Goal: Check status

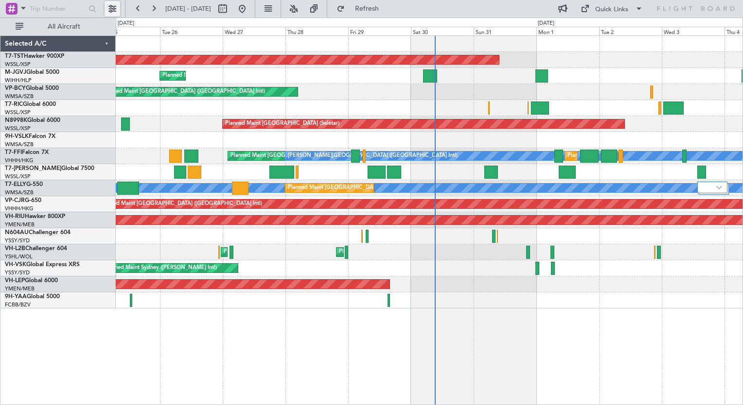
click at [112, 11] on button at bounding box center [113, 9] width 16 height 16
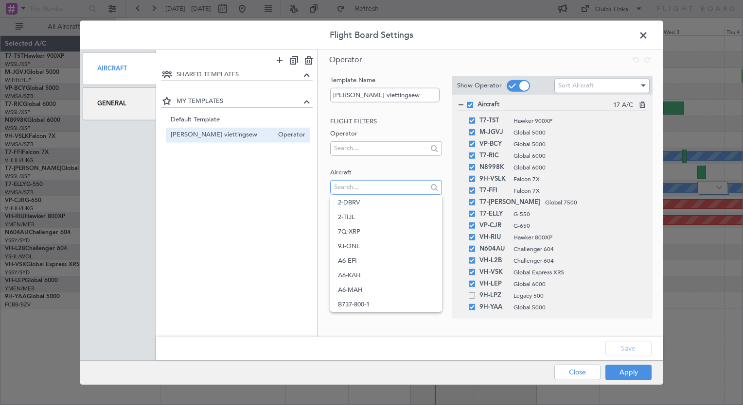
click at [341, 190] on input "text" at bounding box center [380, 187] width 93 height 15
type input "t"
type input "pj"
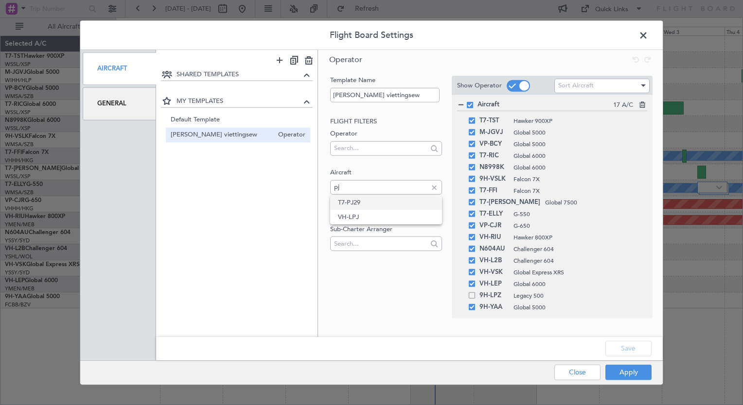
click at [353, 205] on span "T7-PJ29" at bounding box center [386, 202] width 96 height 15
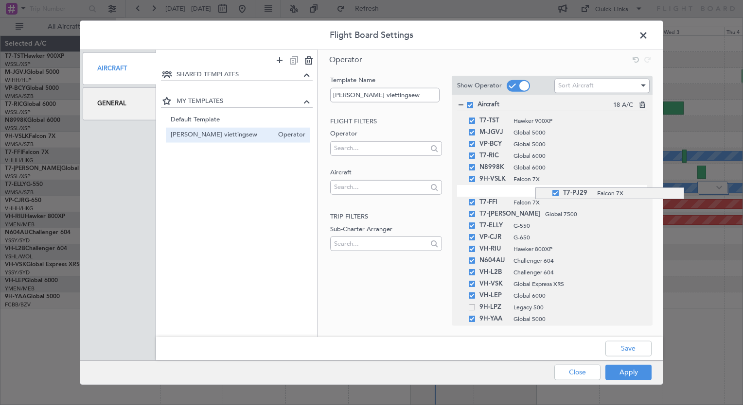
drag, startPoint x: 535, startPoint y: 323, endPoint x: 531, endPoint y: 188, distance: 135.2
click at [622, 370] on button "Apply" at bounding box center [628, 373] width 46 height 16
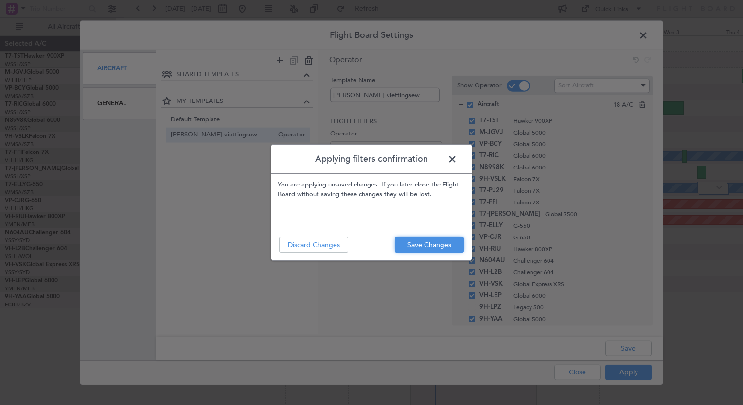
click at [426, 244] on button "Save Changes" at bounding box center [429, 245] width 69 height 16
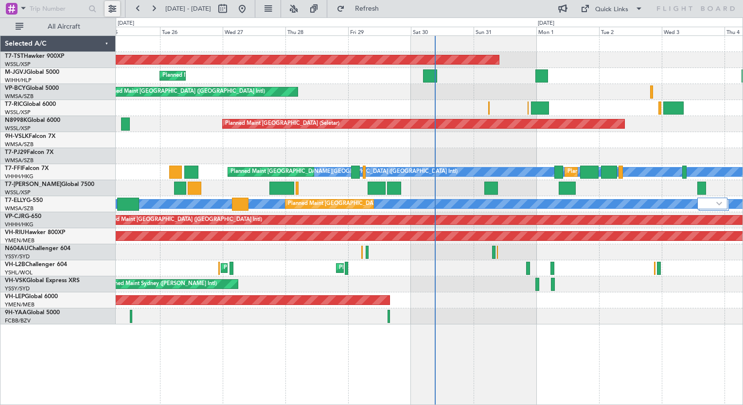
click at [105, 10] on button at bounding box center [113, 9] width 16 height 16
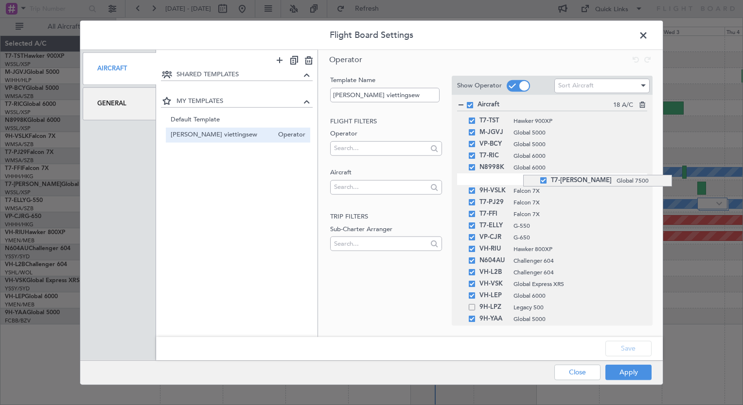
drag, startPoint x: 523, startPoint y: 218, endPoint x: 525, endPoint y: 174, distance: 43.8
click at [625, 372] on button "Apply" at bounding box center [628, 373] width 46 height 16
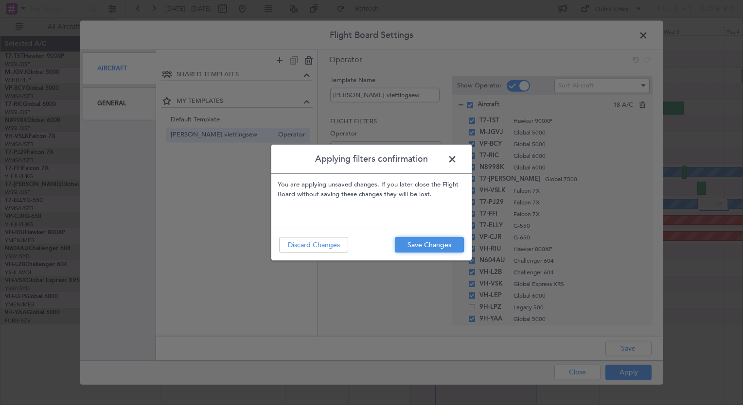
click at [437, 246] on button "Save Changes" at bounding box center [429, 245] width 69 height 16
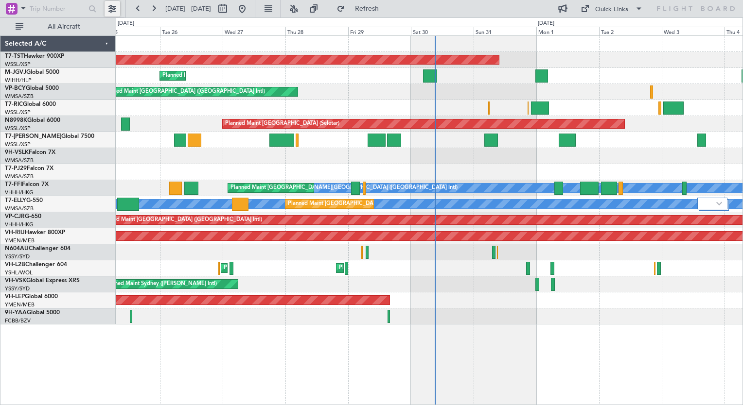
click at [109, 9] on button at bounding box center [113, 9] width 16 height 16
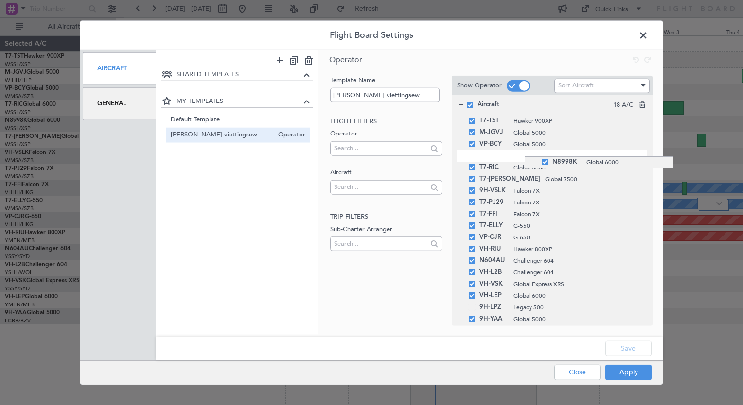
drag, startPoint x: 525, startPoint y: 170, endPoint x: 525, endPoint y: 157, distance: 13.6
click at [614, 370] on button "Apply" at bounding box center [628, 373] width 46 height 16
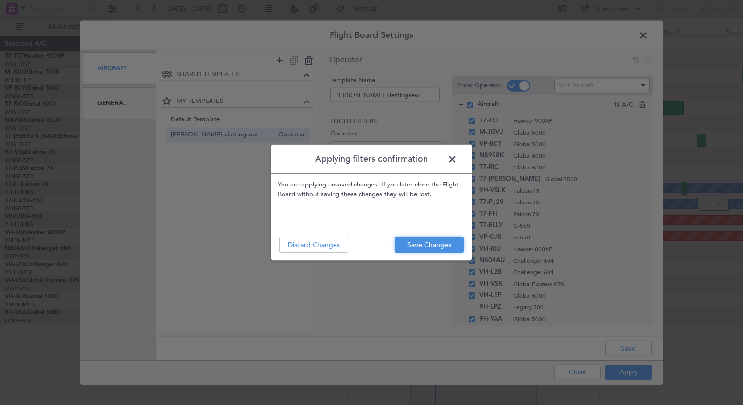
click at [439, 246] on button "Save Changes" at bounding box center [429, 245] width 69 height 16
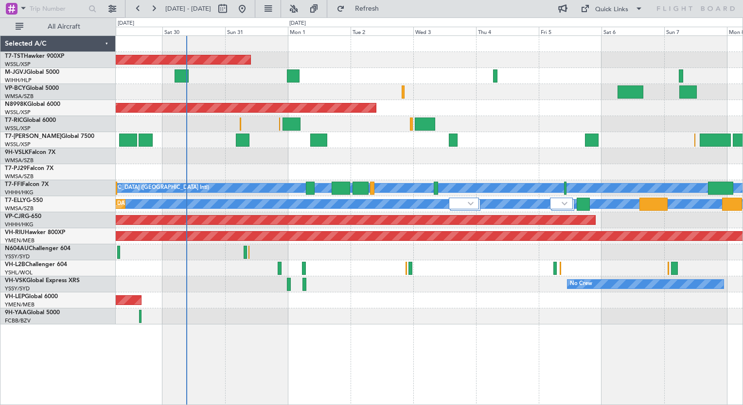
click at [441, 269] on div "Planned Maint [GEOGRAPHIC_DATA] (Seletar) Planned Maint [GEOGRAPHIC_DATA] (Vanc…" at bounding box center [429, 180] width 627 height 289
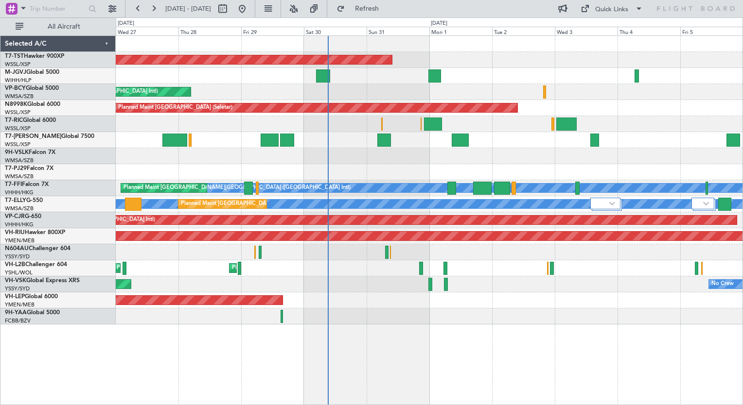
click at [740, 166] on div "Planned Maint [GEOGRAPHIC_DATA] (Seletar) Planned Maint [GEOGRAPHIC_DATA] (Hali…" at bounding box center [429, 180] width 627 height 289
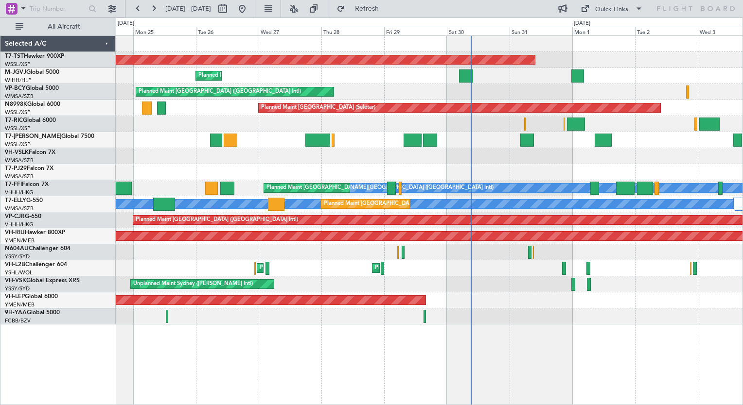
click at [456, 289] on div "Unplanned Maint Sydney ([PERSON_NAME] Intl) No Crew" at bounding box center [429, 285] width 627 height 16
